Goal: Check status

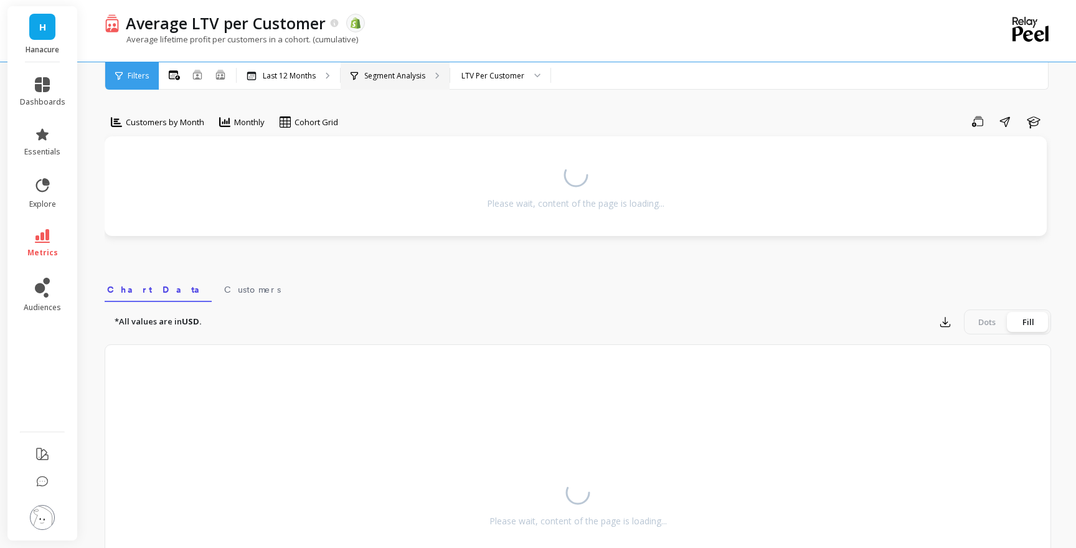
click at [396, 77] on p "Segment Analysis" at bounding box center [394, 76] width 61 height 10
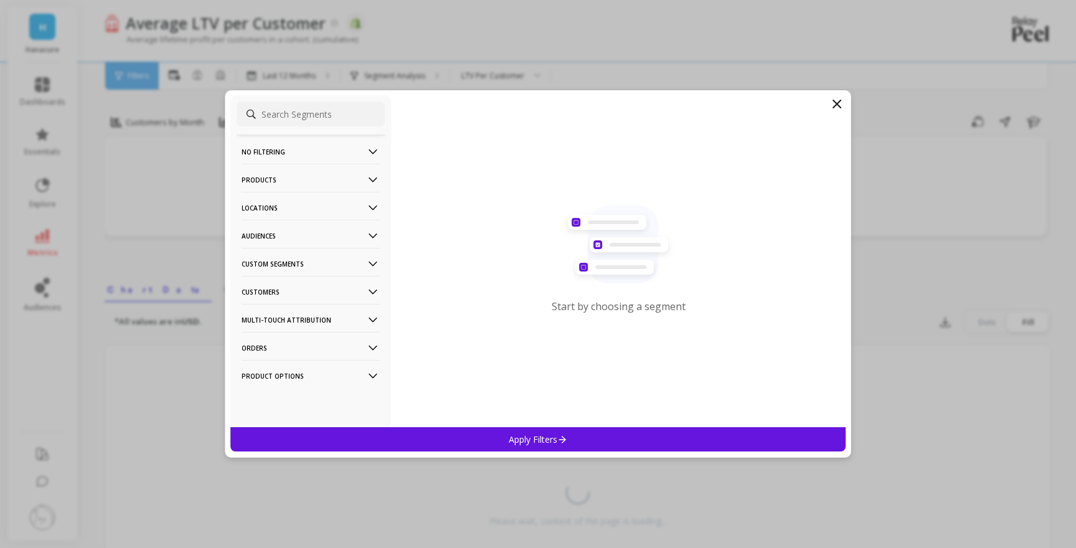
click at [296, 181] on p "Products" at bounding box center [311, 180] width 138 height 32
click at [284, 290] on div "SKUs" at bounding box center [311, 291] width 148 height 20
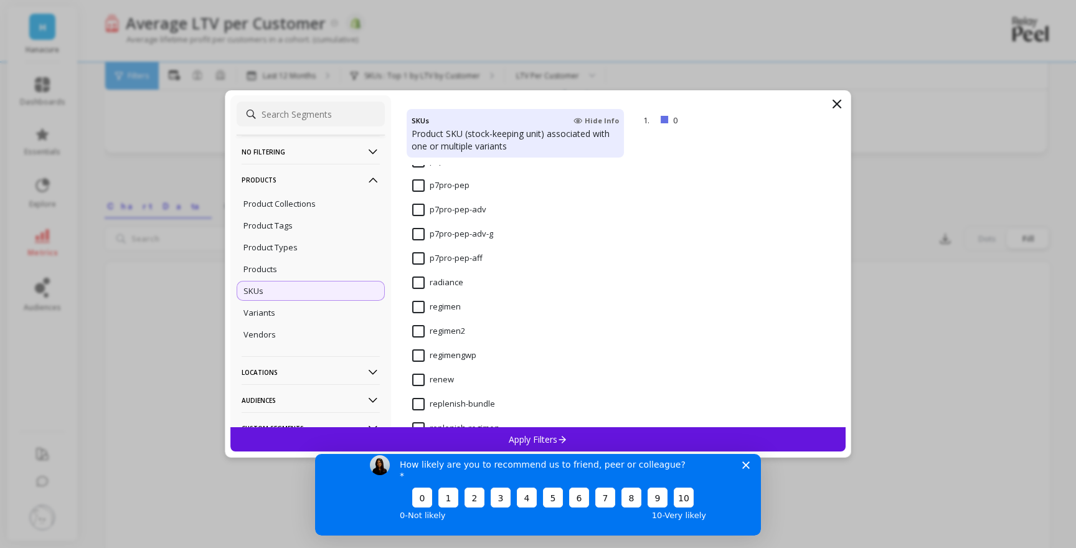
scroll to position [2496, 0]
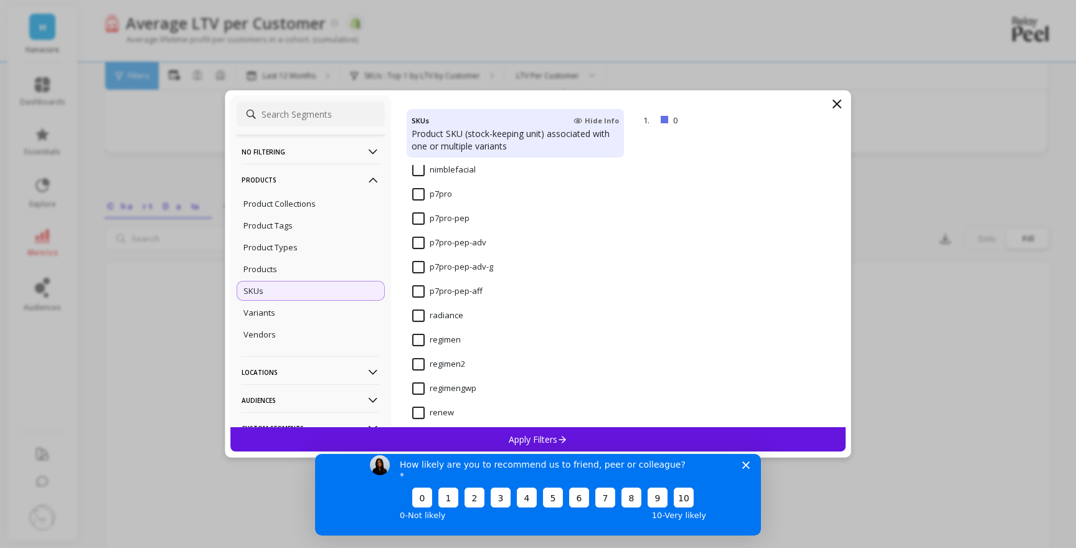
click at [420, 198] on input "p7pro" at bounding box center [432, 194] width 40 height 12
click at [509, 444] on p "Apply Filters" at bounding box center [538, 439] width 59 height 12
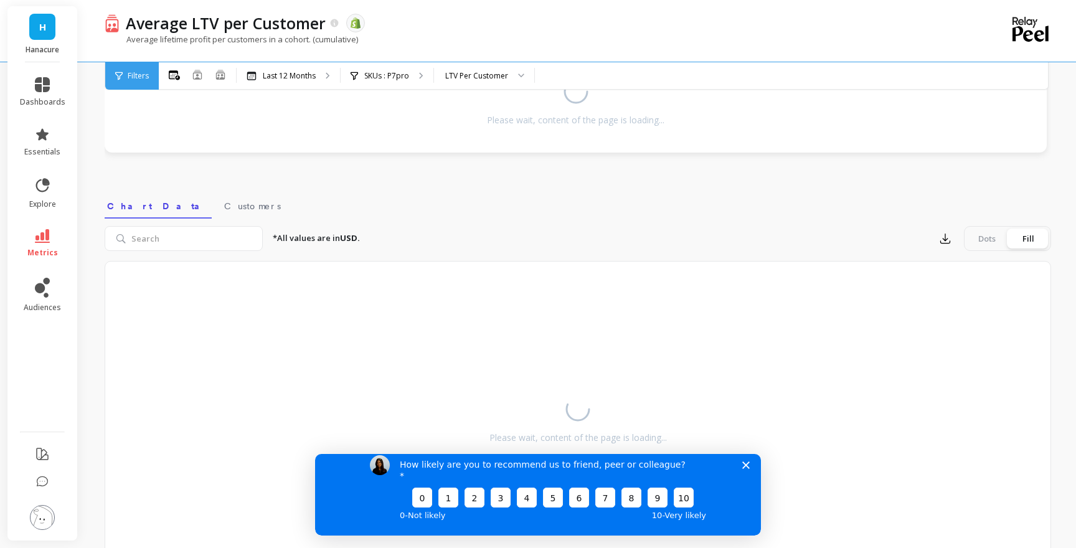
click at [748, 468] on icon "Close survey" at bounding box center [745, 464] width 7 height 7
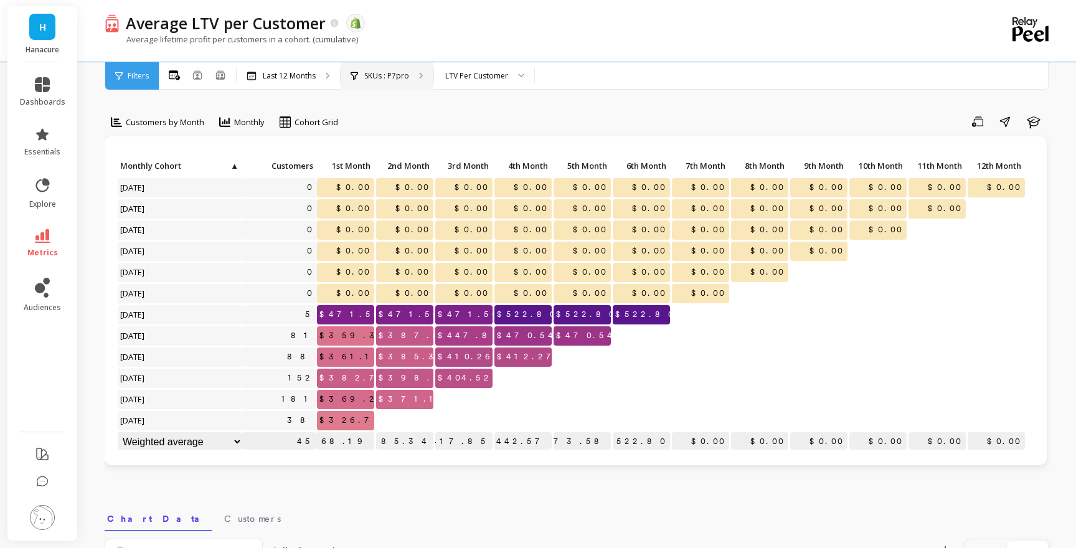
click at [393, 81] on div "SKUs : P7pro" at bounding box center [387, 75] width 93 height 27
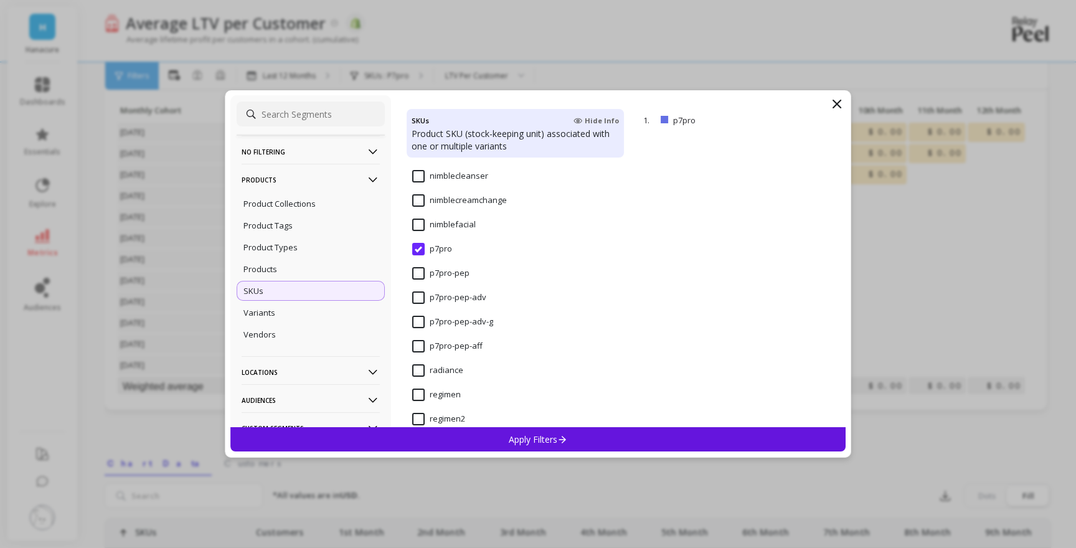
scroll to position [2440, 0]
click at [420, 273] on input "p7pro-pep" at bounding box center [440, 274] width 57 height 12
click at [453, 438] on div "Apply Filters" at bounding box center [537, 439] width 615 height 24
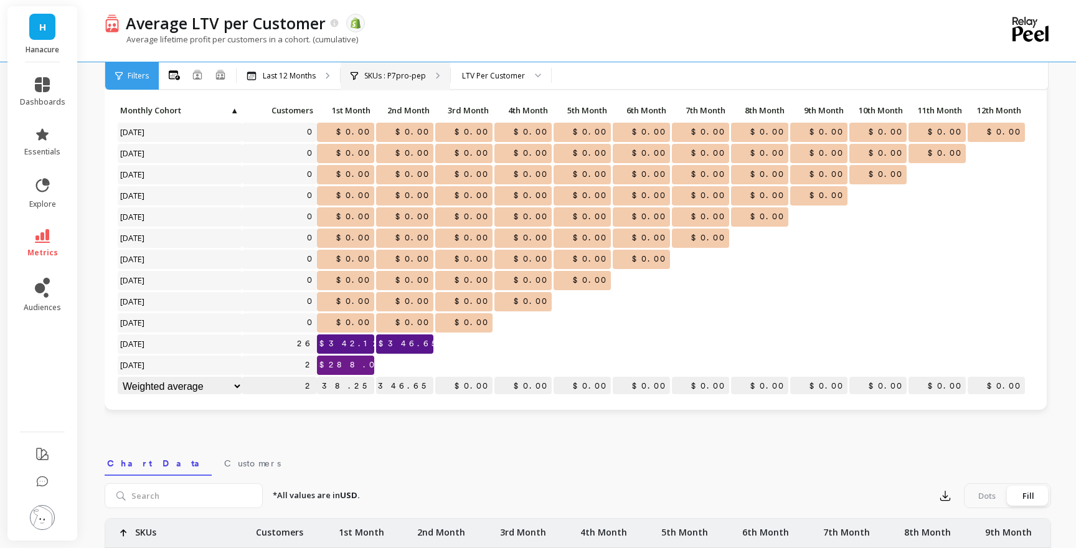
click at [413, 75] on p "SKUs : P7pro-pep" at bounding box center [395, 76] width 62 height 10
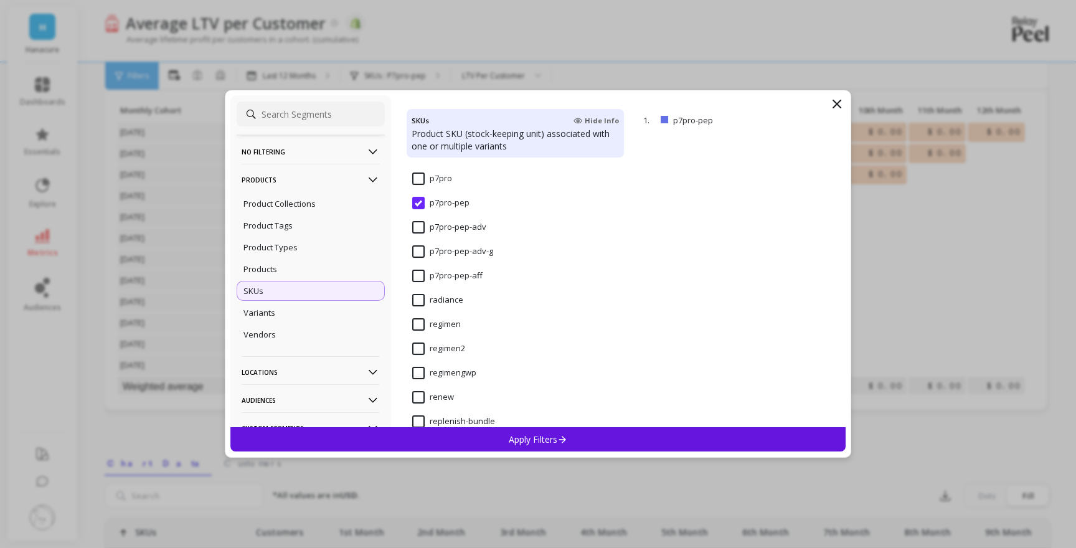
scroll to position [2489, 0]
click at [420, 252] on input "p7pro-pep-adv" at bounding box center [449, 249] width 74 height 12
click at [479, 437] on div "Apply Filters" at bounding box center [537, 439] width 615 height 24
